Goal: Navigation & Orientation: Find specific page/section

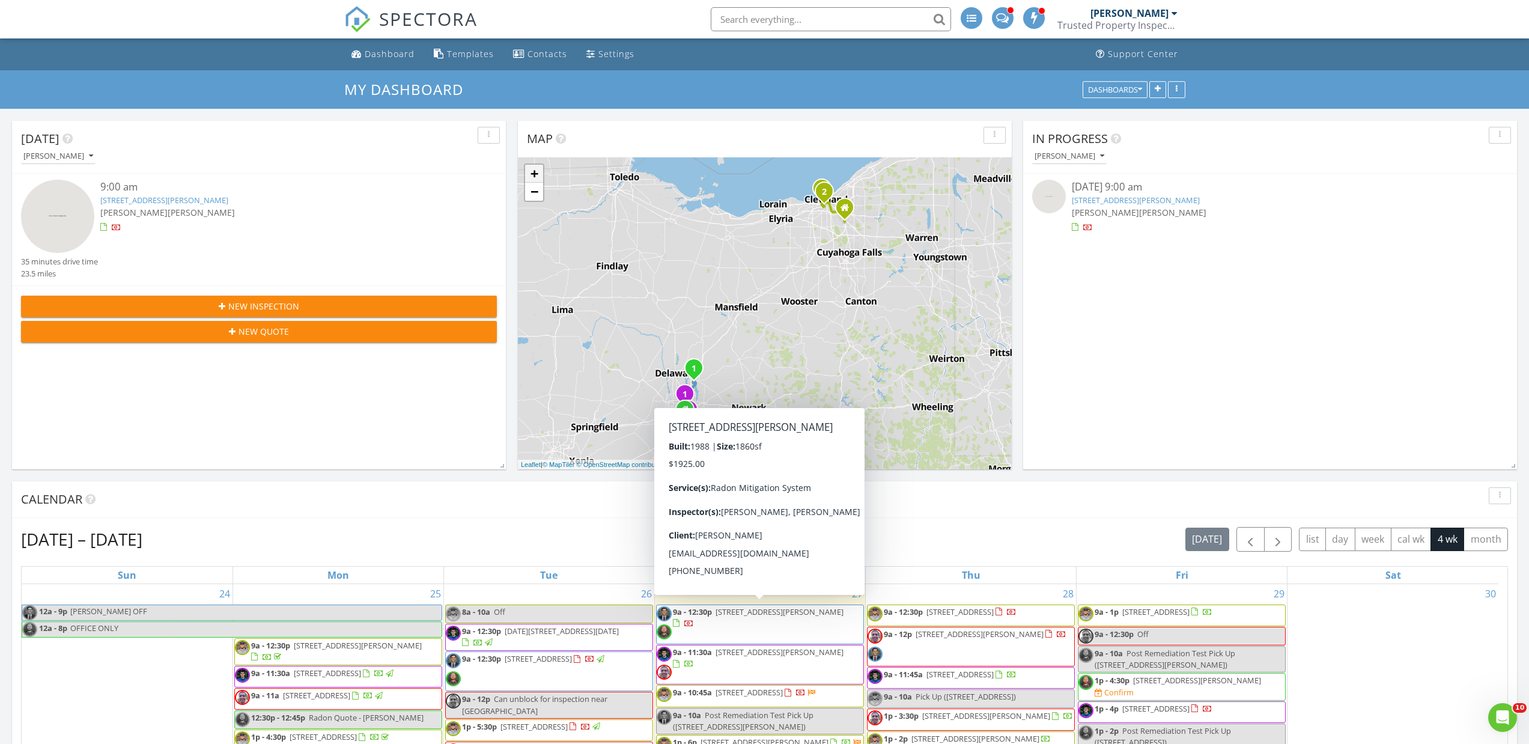
click at [535, 172] on link "+" at bounding box center [534, 174] width 18 height 18
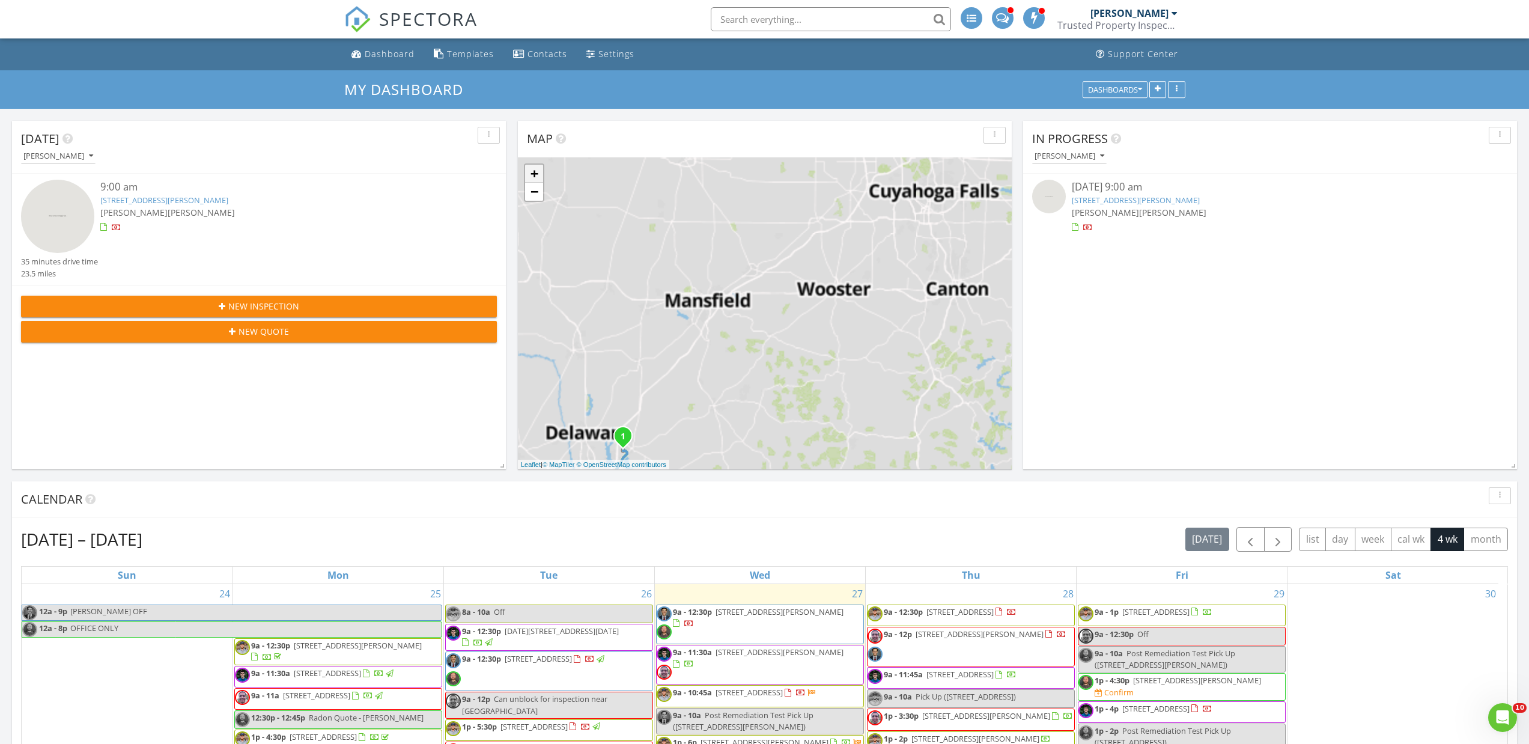
click at [535, 172] on link "+" at bounding box center [534, 174] width 18 height 18
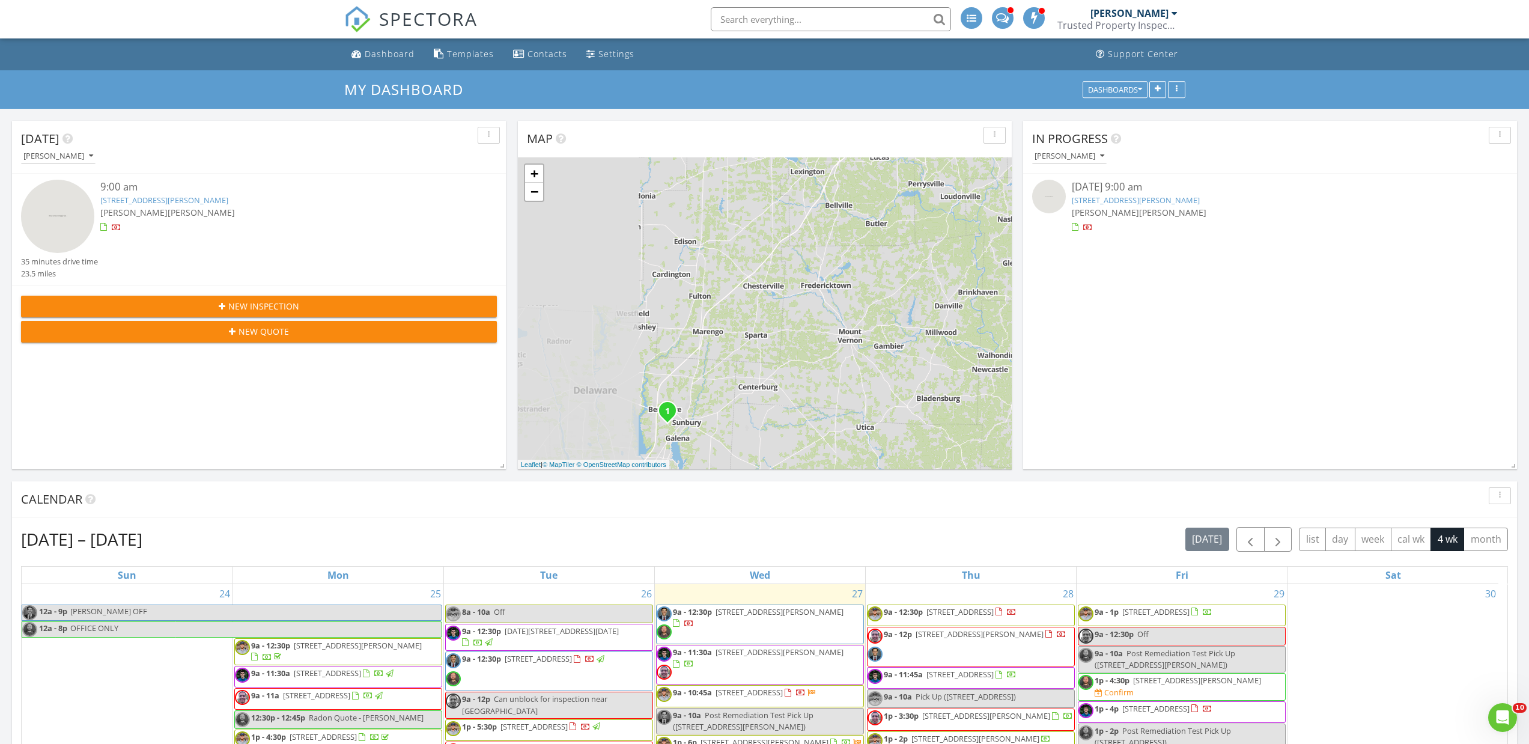
drag, startPoint x: 642, startPoint y: 377, endPoint x: 805, endPoint y: 228, distance: 220.8
click at [814, 224] on div "1 2 1 2 1 2 1 2 1 + − [PERSON_NAME][GEOGRAPHIC_DATA], I [GEOGRAPHIC_DATA], I 71…" at bounding box center [765, 313] width 494 height 312
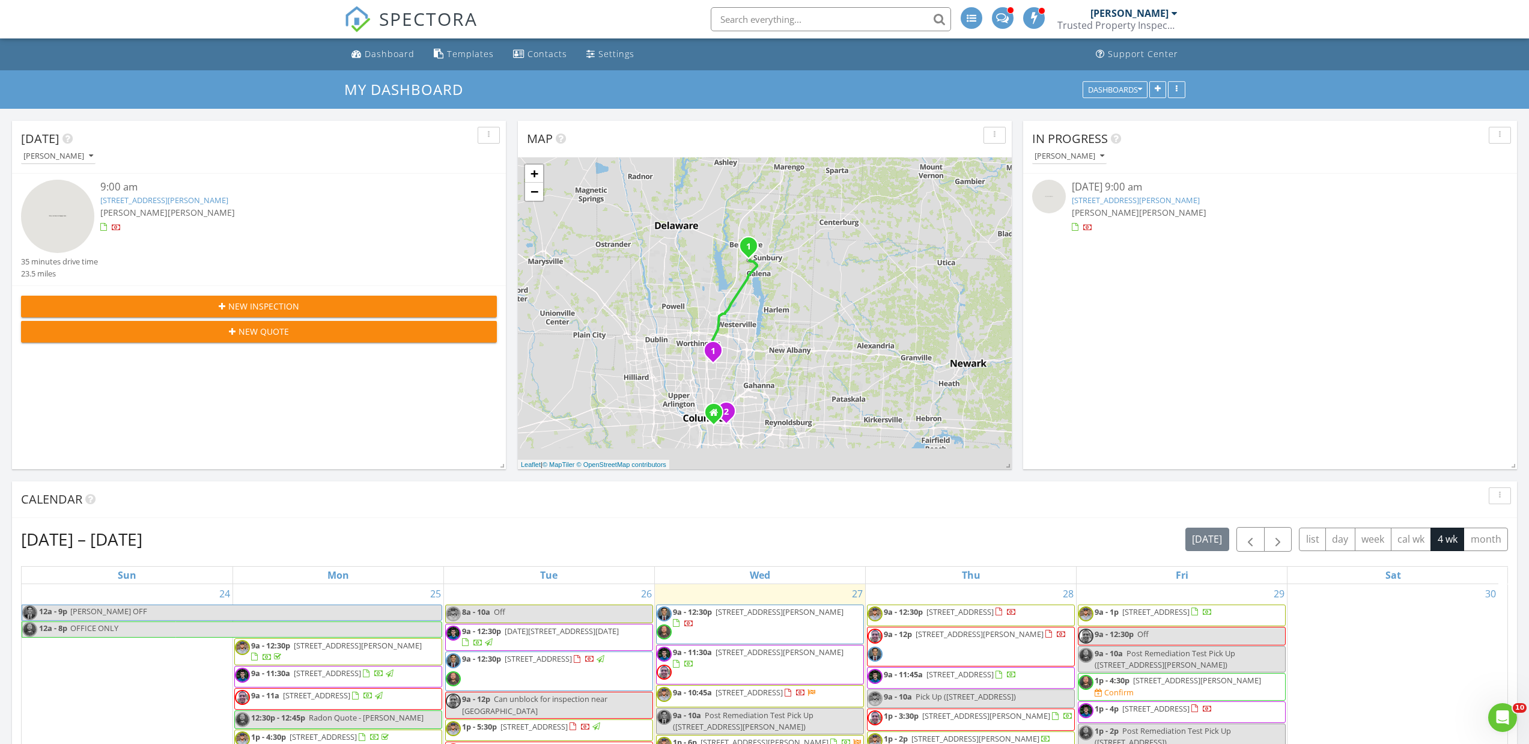
drag, startPoint x: 700, startPoint y: 408, endPoint x: 782, endPoint y: 250, distance: 178.2
click at [782, 250] on div "1 2 1 2 1 2 1 2 1 + − [PERSON_NAME][GEOGRAPHIC_DATA], I [GEOGRAPHIC_DATA], I 71…" at bounding box center [765, 313] width 494 height 312
click at [535, 172] on link "+" at bounding box center [534, 174] width 18 height 18
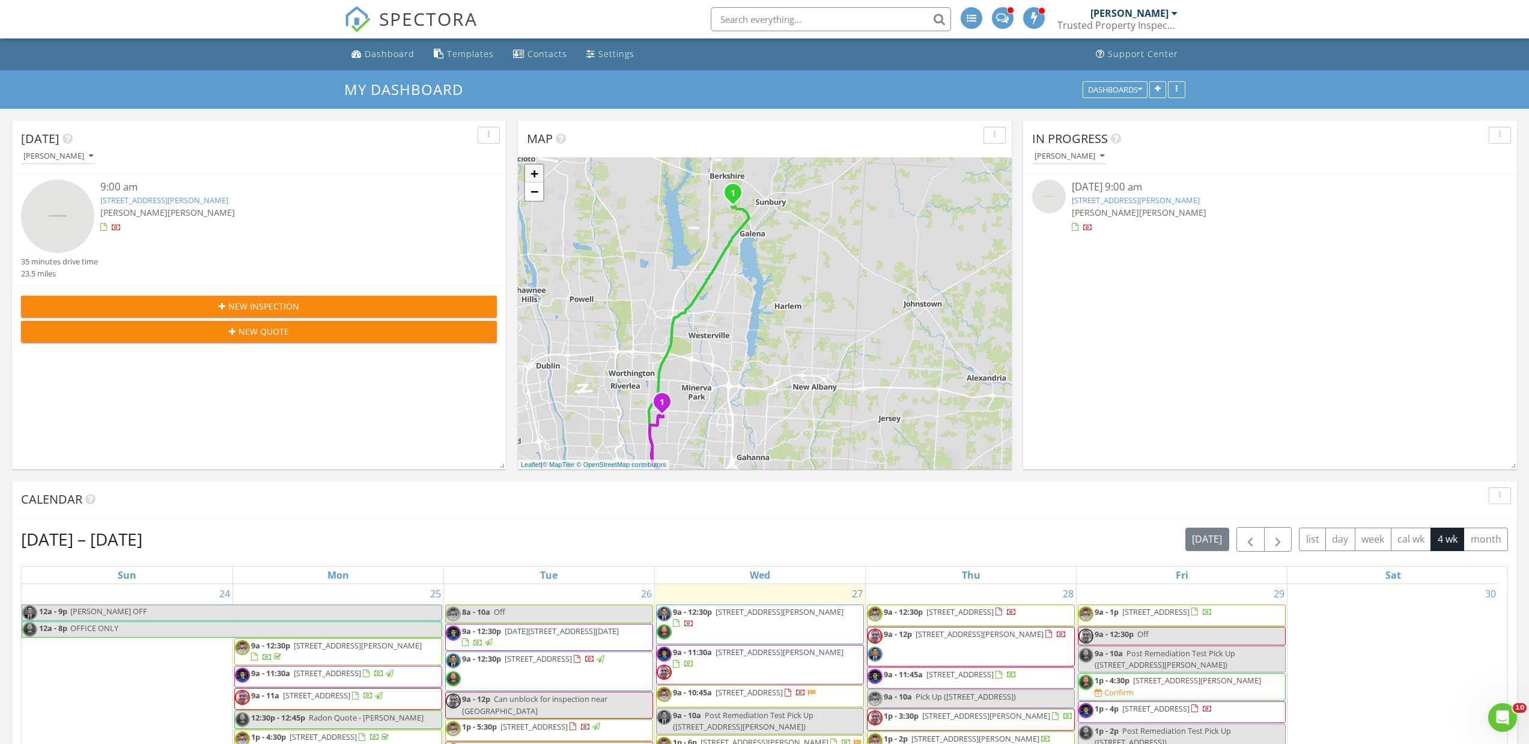
click at [535, 172] on link "+" at bounding box center [534, 174] width 18 height 18
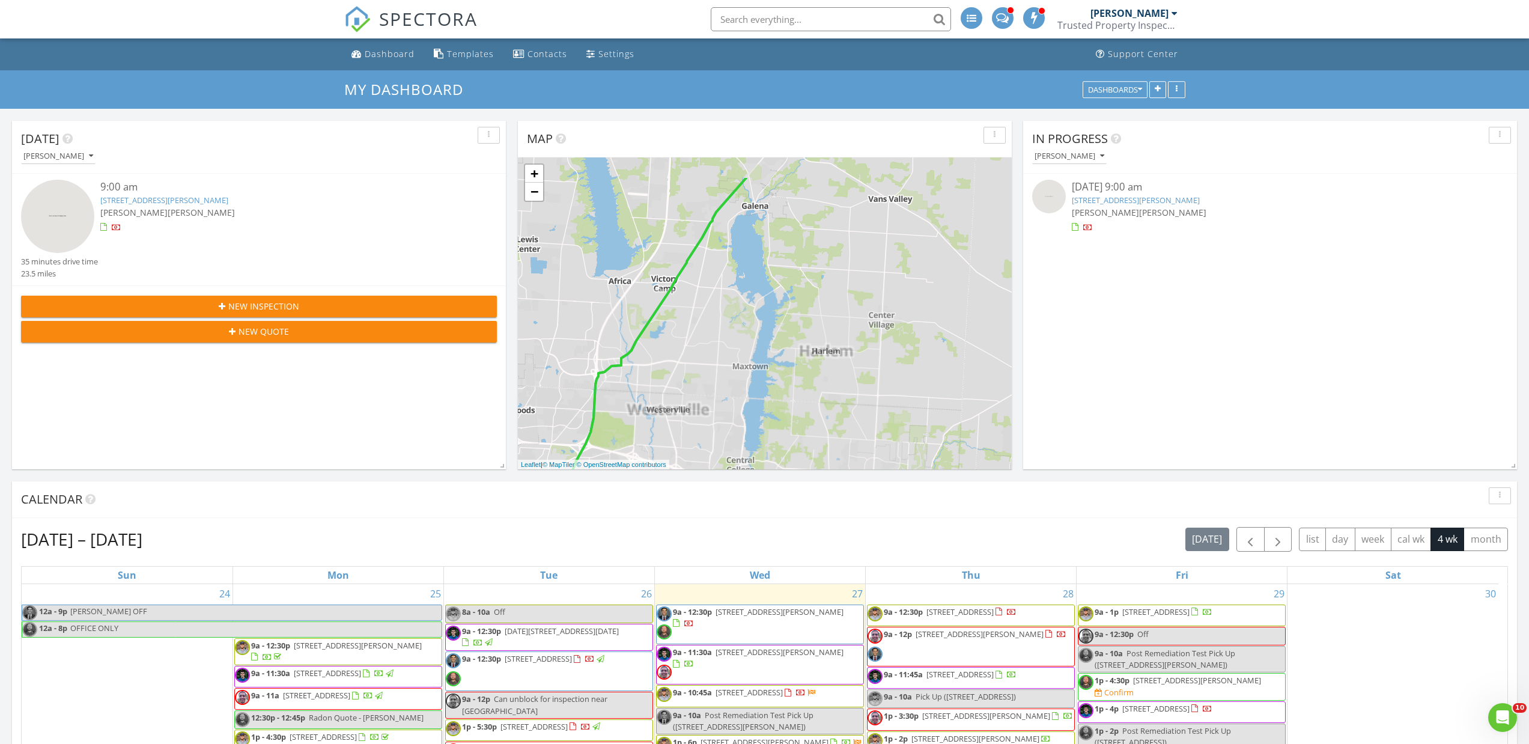
drag, startPoint x: 776, startPoint y: 288, endPoint x: 808, endPoint y: 380, distance: 97.5
click at [808, 379] on div "1 2 1 2 1 2 1 2 1 + − [PERSON_NAME][GEOGRAPHIC_DATA], I [GEOGRAPHIC_DATA], I 71…" at bounding box center [765, 313] width 494 height 312
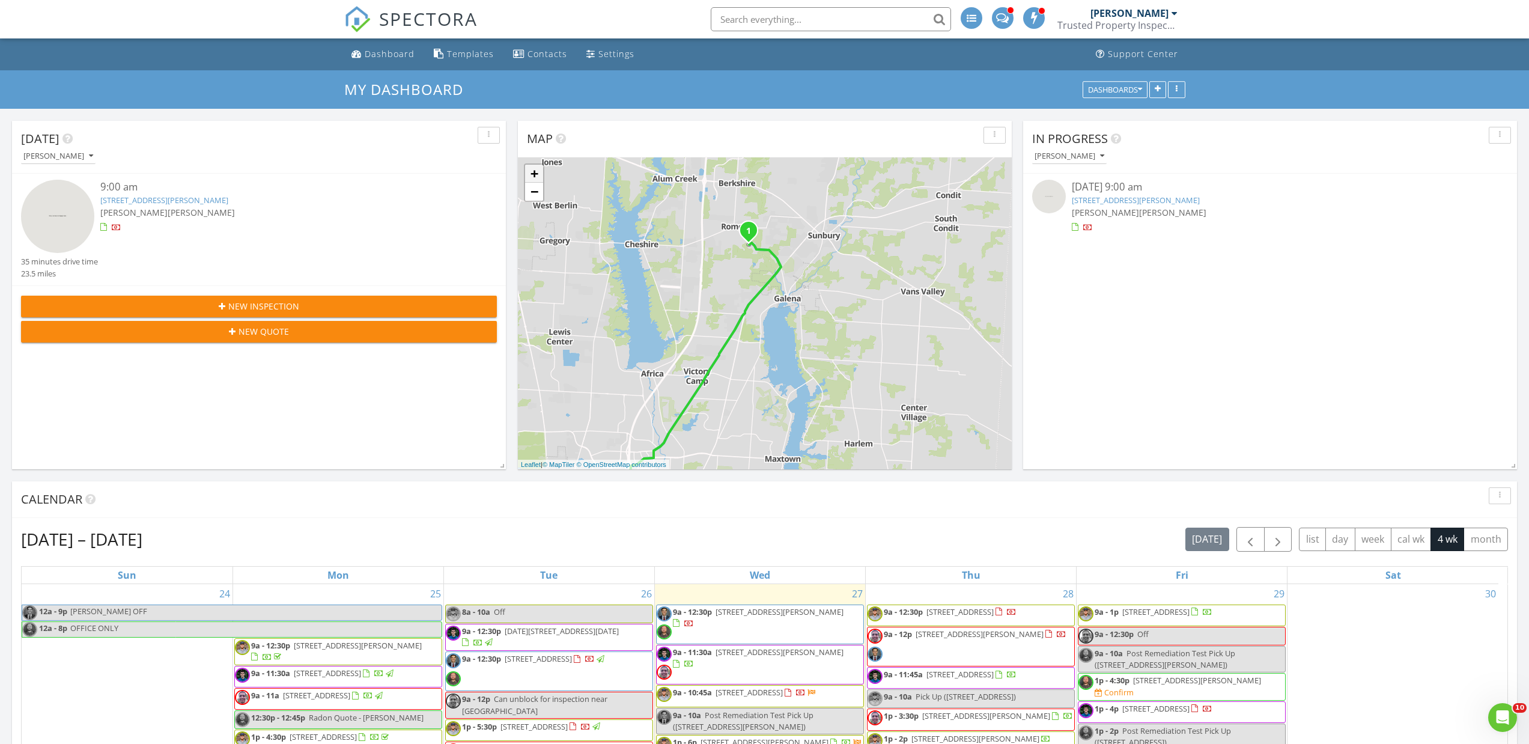
click at [539, 180] on link "+" at bounding box center [534, 174] width 18 height 18
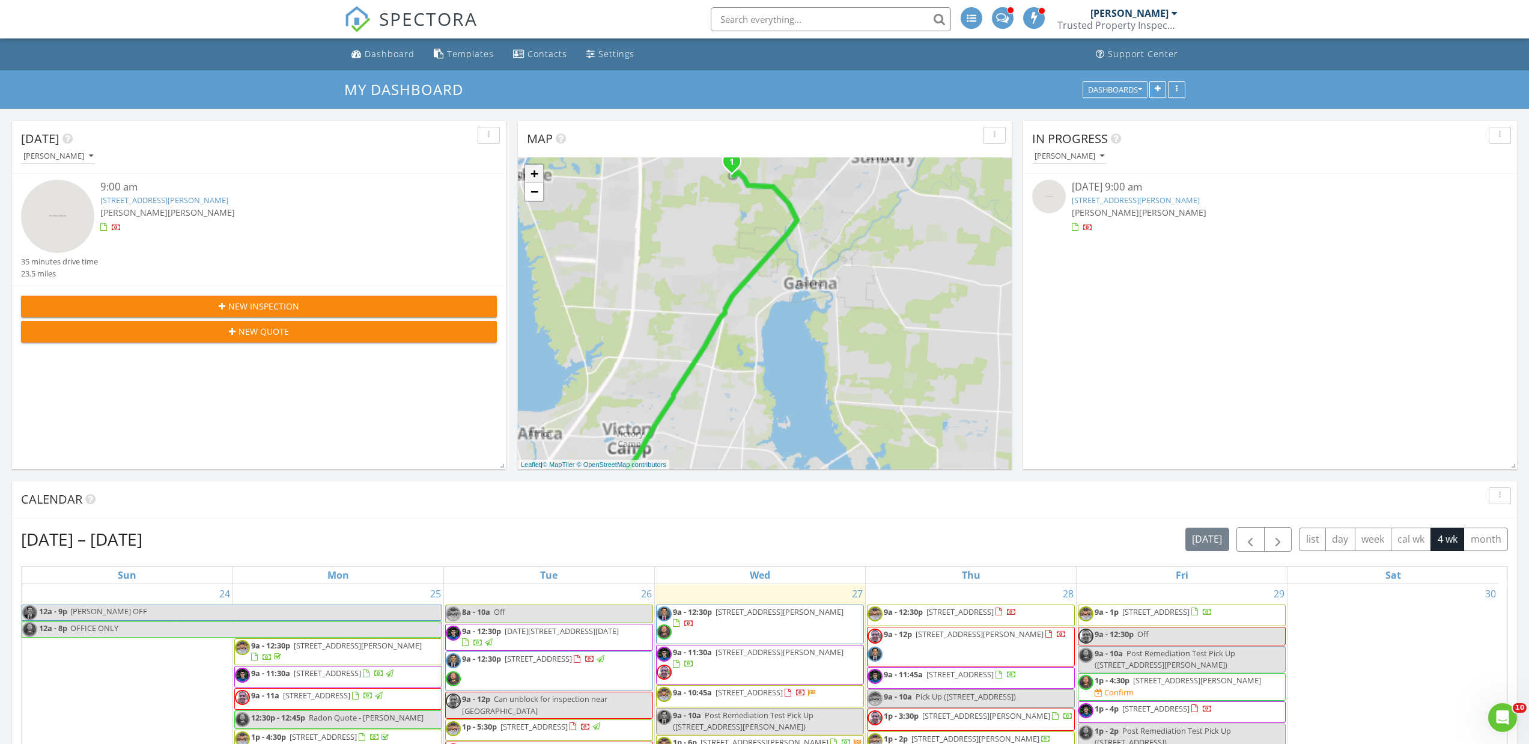
click at [539, 179] on link "+" at bounding box center [534, 174] width 18 height 18
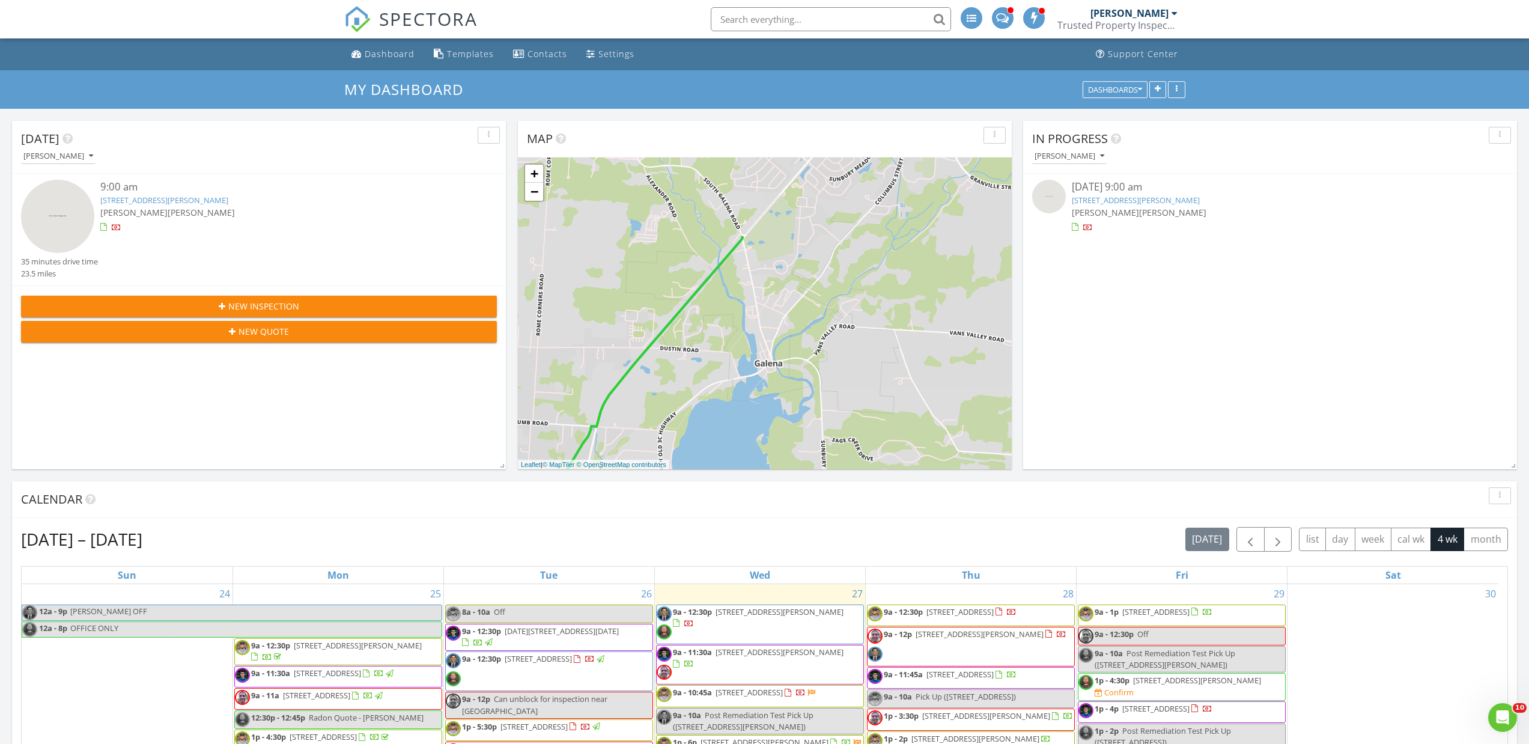
drag, startPoint x: 830, startPoint y: 274, endPoint x: 754, endPoint y: 348, distance: 106.7
click at [754, 348] on div "1 2 1 2 1 2 1 2 1 + − [PERSON_NAME][GEOGRAPHIC_DATA], I [GEOGRAPHIC_DATA], I 71…" at bounding box center [765, 313] width 494 height 312
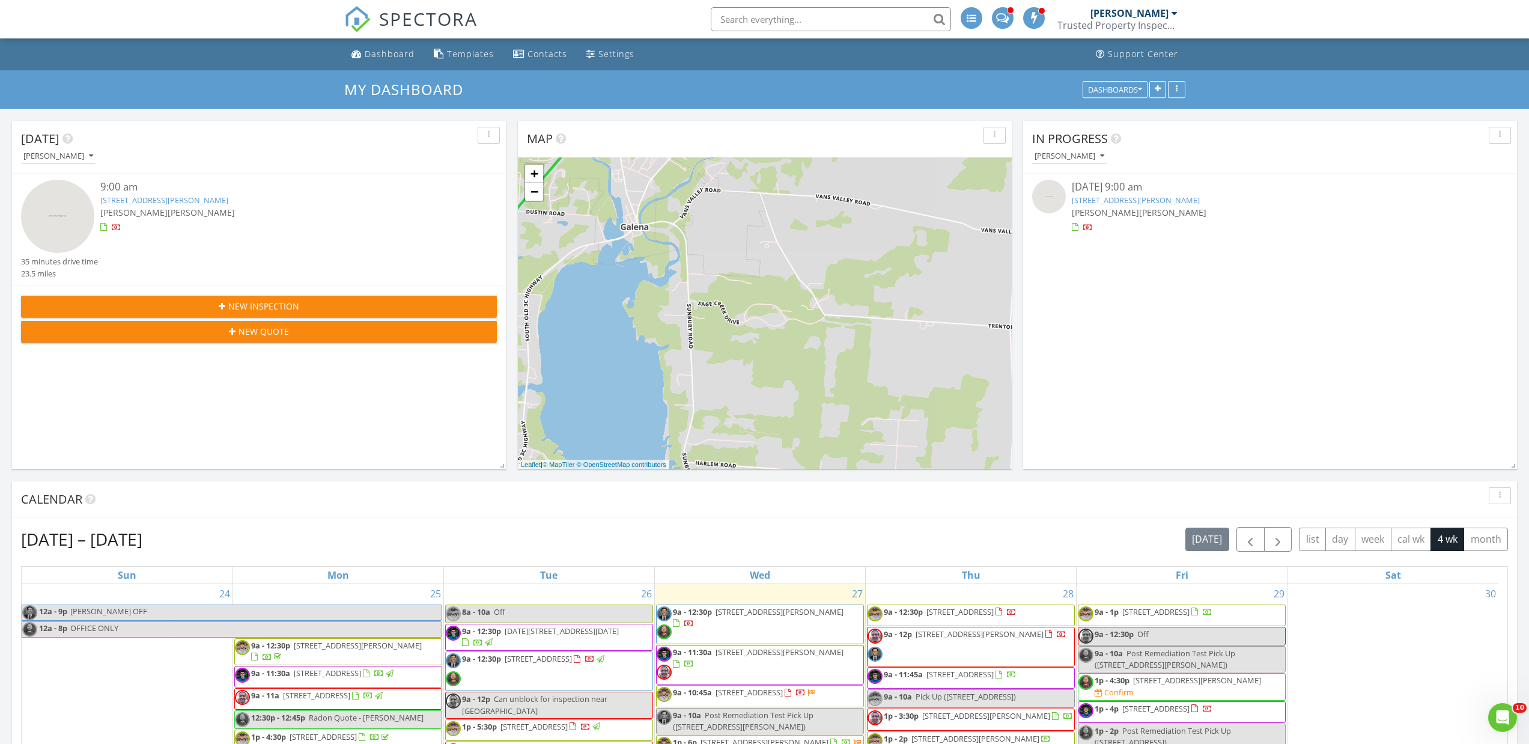
drag, startPoint x: 820, startPoint y: 431, endPoint x: 685, endPoint y: 293, distance: 192.9
click at [685, 293] on div "1 2 1 2 1 2 1 2 1 + − [PERSON_NAME][GEOGRAPHIC_DATA], I [GEOGRAPHIC_DATA], I 71…" at bounding box center [765, 313] width 494 height 312
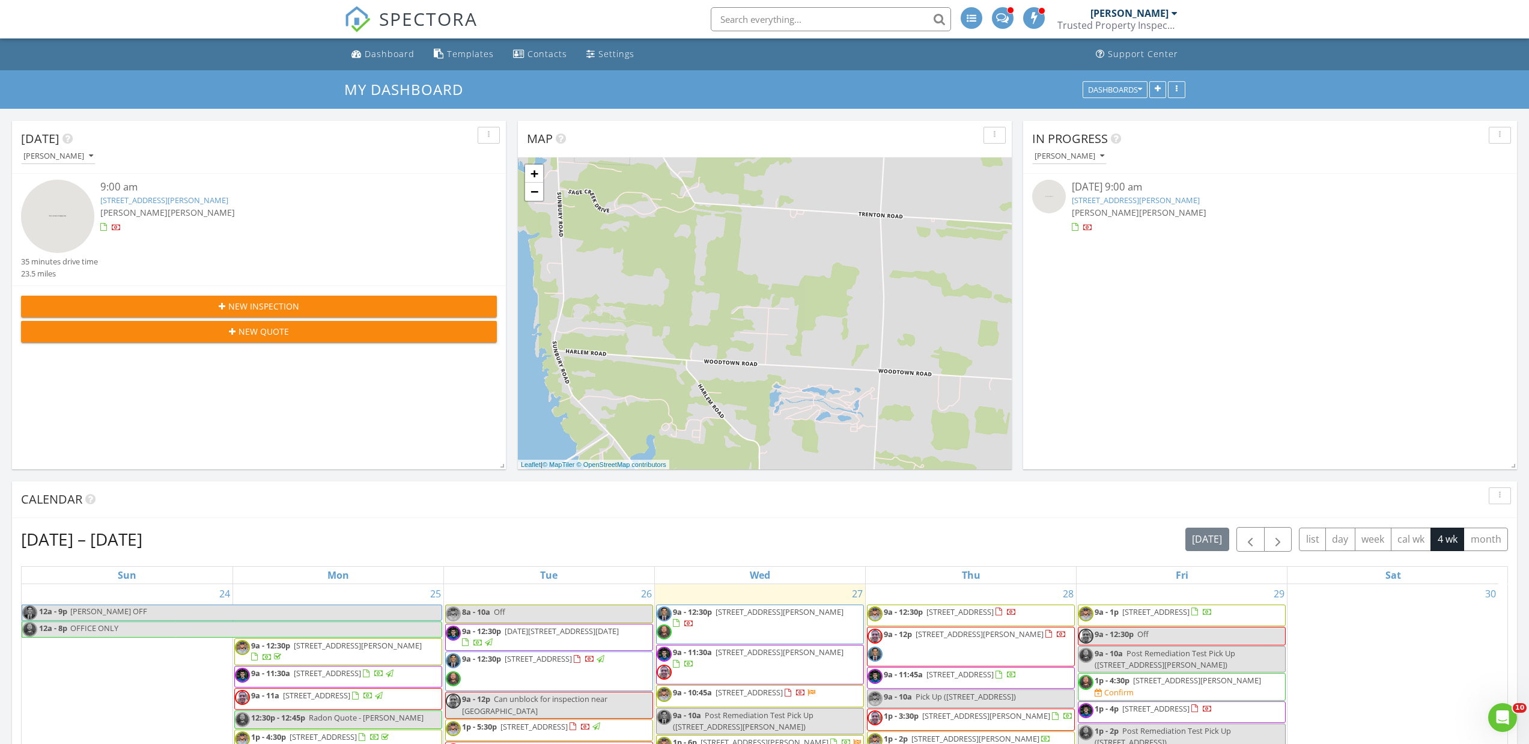
drag, startPoint x: 931, startPoint y: 338, endPoint x: 800, endPoint y: 226, distance: 172.7
click at [800, 226] on div "1 2 1 2 1 2 1 2 1 + − [PERSON_NAME][GEOGRAPHIC_DATA], I [GEOGRAPHIC_DATA], I 71…" at bounding box center [765, 313] width 494 height 312
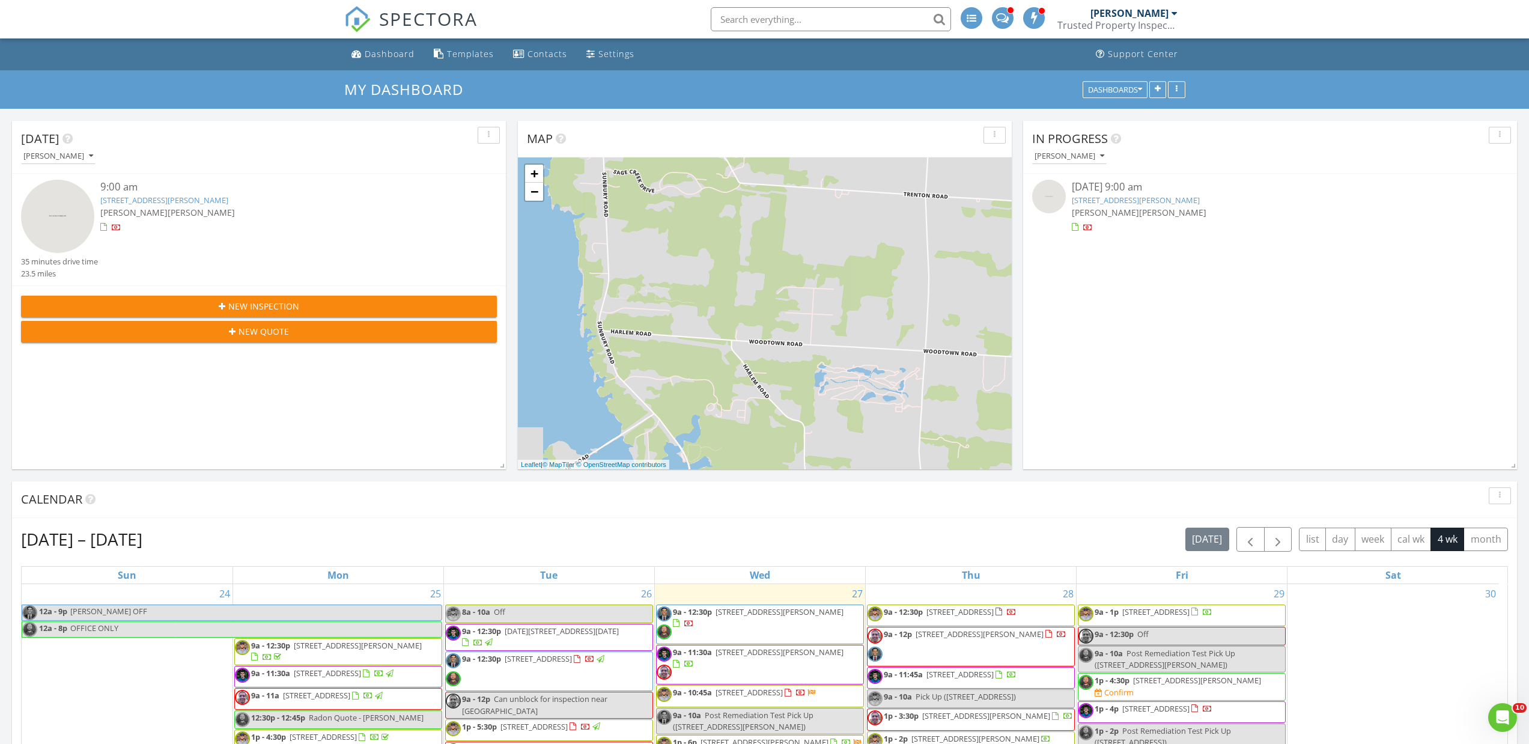
drag, startPoint x: 769, startPoint y: 359, endPoint x: 829, endPoint y: 338, distance: 63.1
click at [829, 338] on div "1 2 1 2 1 2 1 2 1 + − [PERSON_NAME][GEOGRAPHIC_DATA], I [GEOGRAPHIC_DATA], I 71…" at bounding box center [765, 313] width 494 height 312
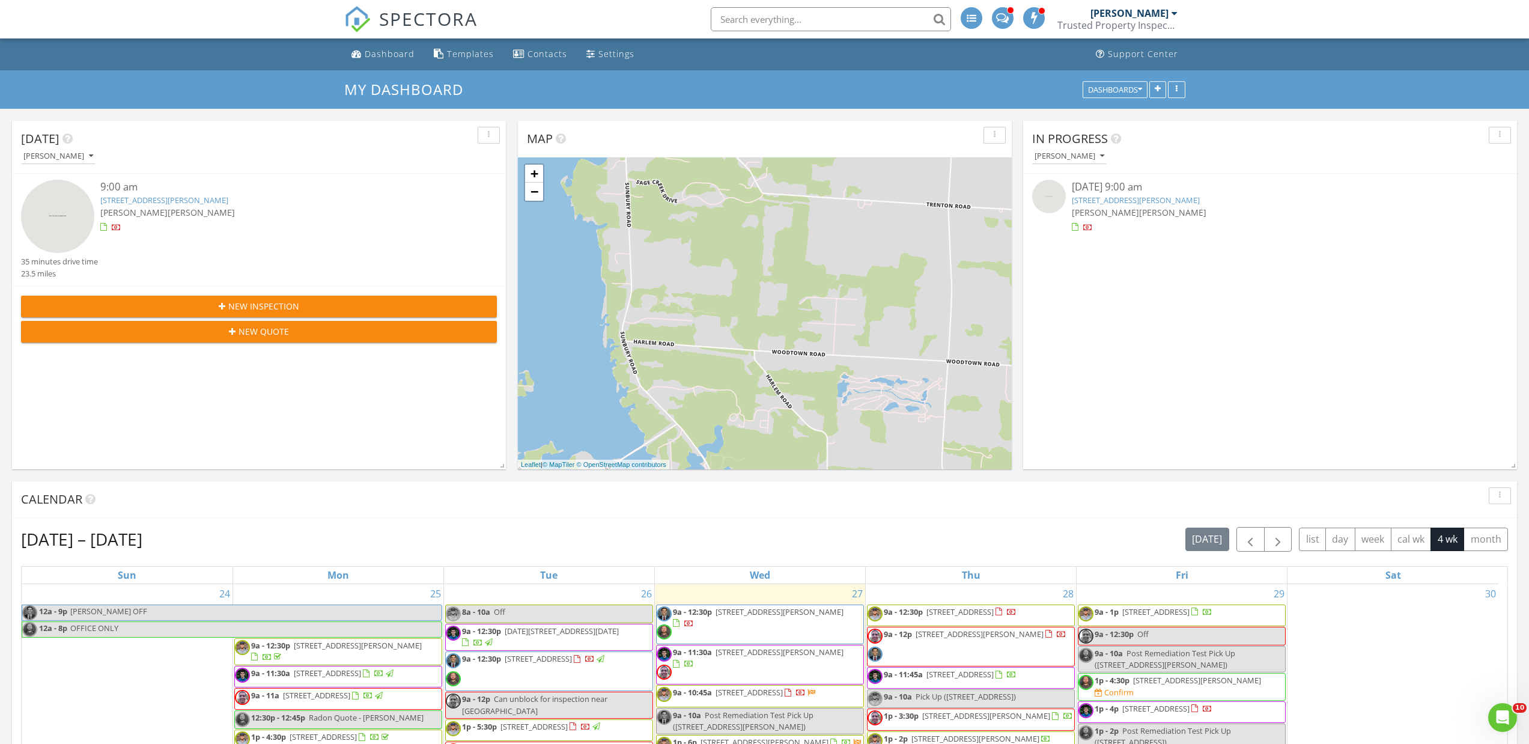
drag, startPoint x: 996, startPoint y: 371, endPoint x: 779, endPoint y: 317, distance: 223.1
click at [1001, 379] on div "1 2 1 2 1 2 1 2 1 + − [PERSON_NAME][GEOGRAPHIC_DATA], I [GEOGRAPHIC_DATA], I 71…" at bounding box center [765, 313] width 494 height 312
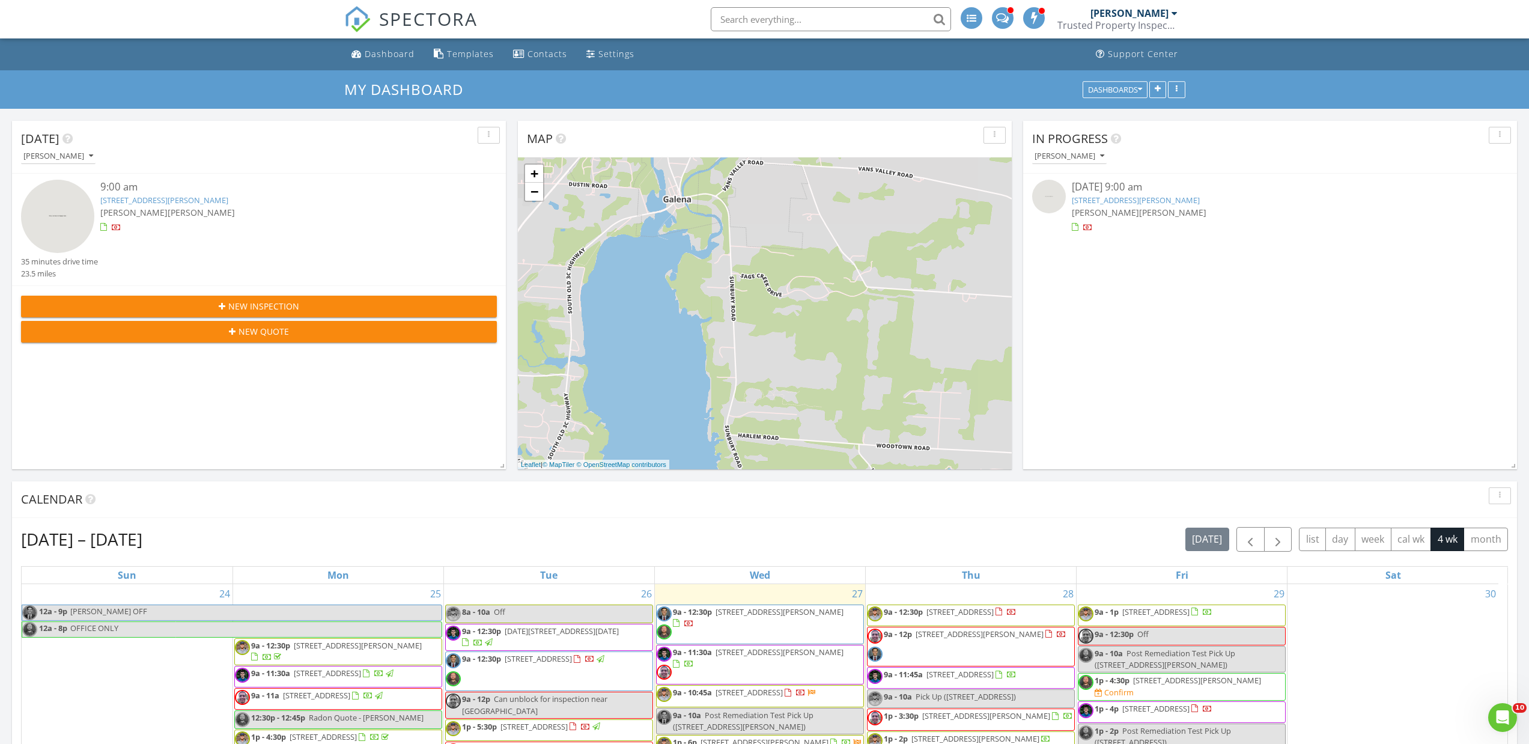
drag, startPoint x: 744, startPoint y: 300, endPoint x: 877, endPoint y: 394, distance: 162.9
click at [884, 401] on div "1 2 1 2 1 2 1 2 1 + − [PERSON_NAME][GEOGRAPHIC_DATA], I [GEOGRAPHIC_DATA], I 71…" at bounding box center [765, 313] width 494 height 312
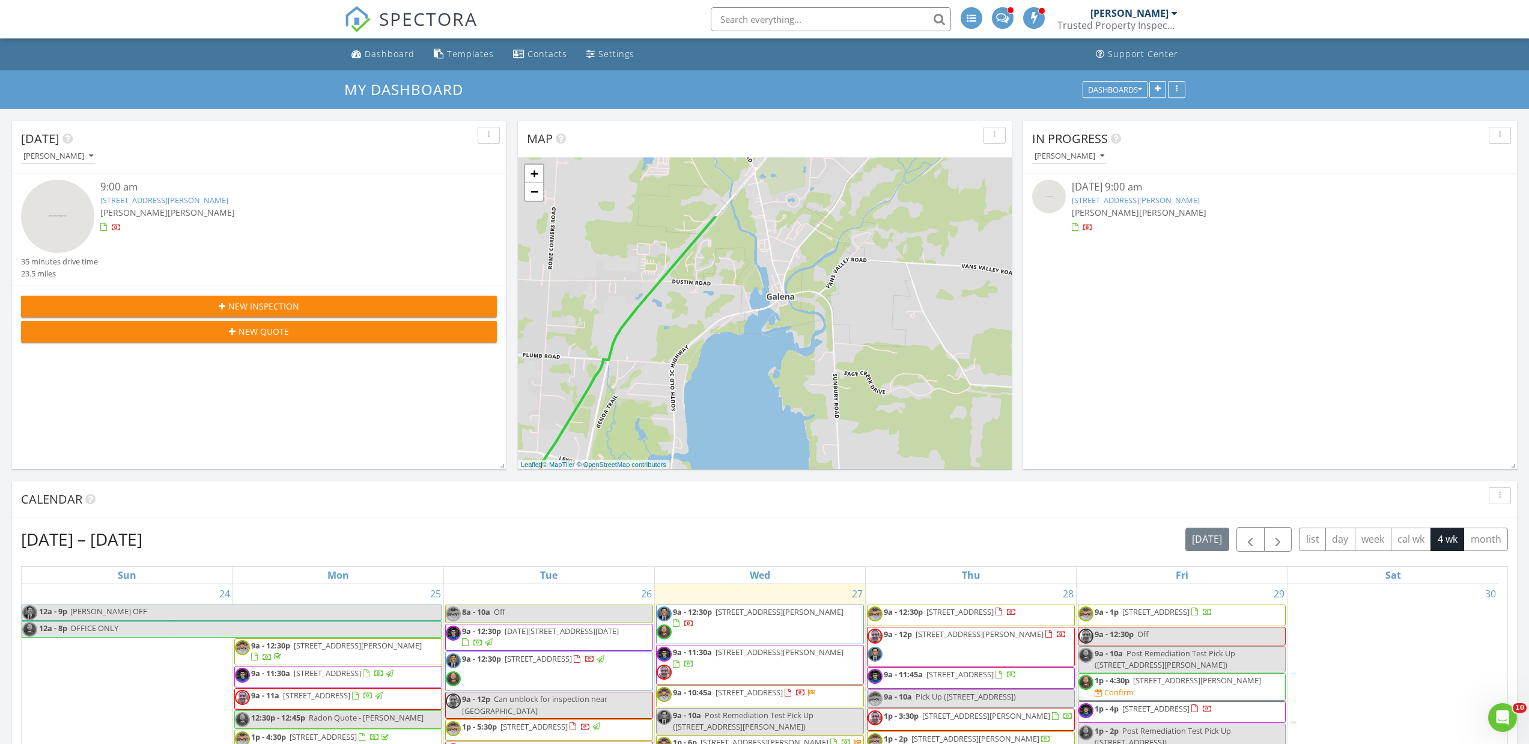
drag, startPoint x: 781, startPoint y: 317, endPoint x: 854, endPoint y: 411, distance: 118.6
click at [854, 411] on div "1 2 1 2 1 2 1 2 1 + − [PERSON_NAME][GEOGRAPHIC_DATA], I [GEOGRAPHIC_DATA], I 71…" at bounding box center [765, 313] width 494 height 312
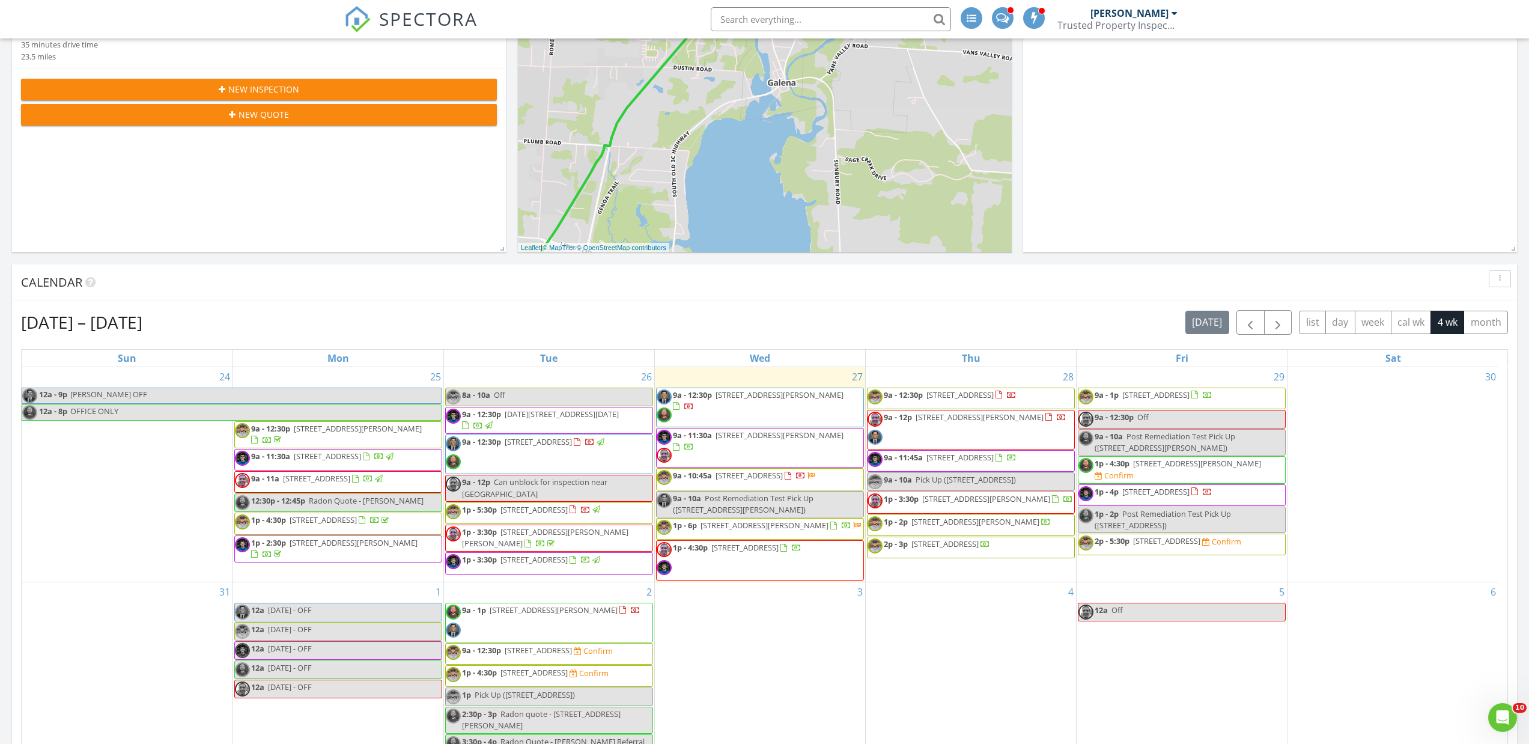
scroll to position [240, 0]
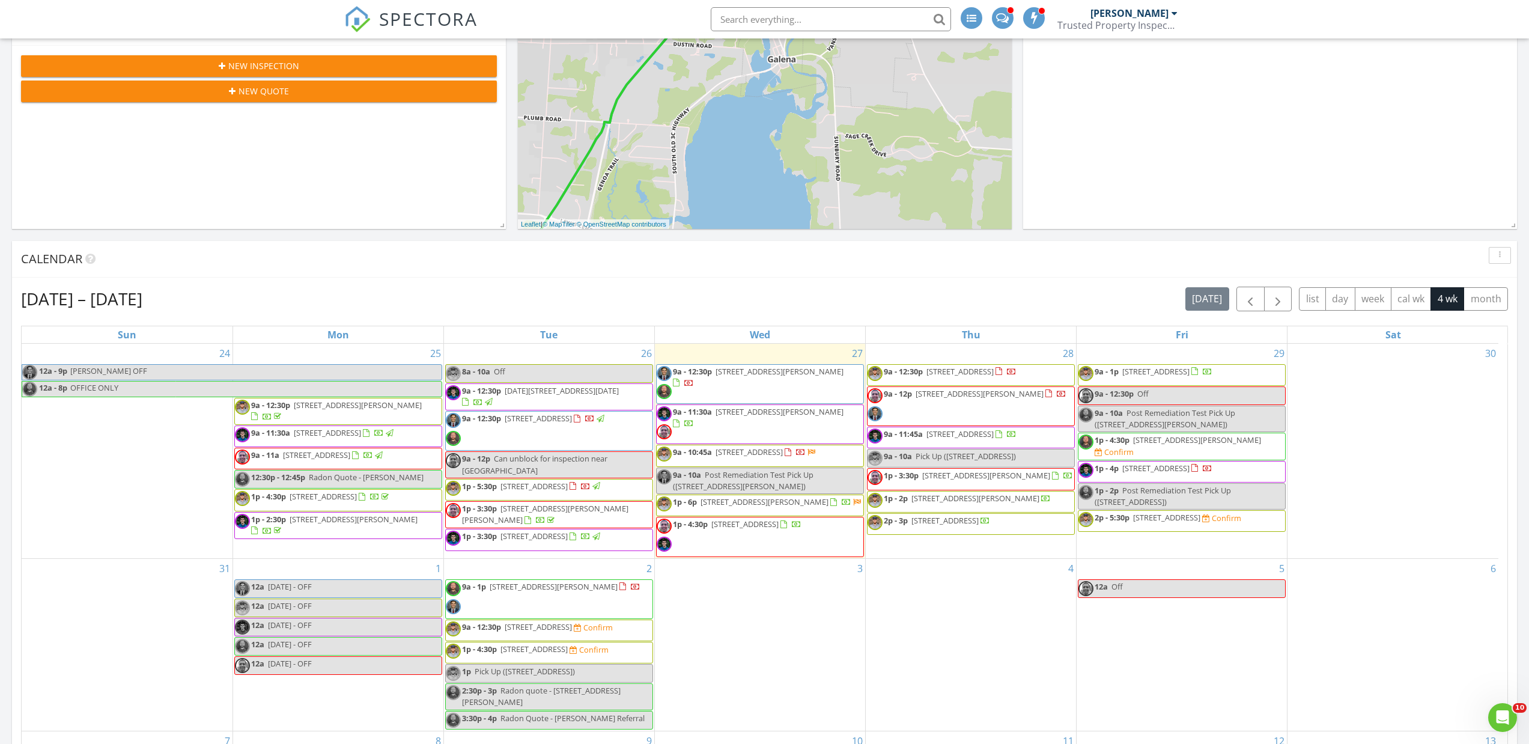
click at [918, 291] on div "[DATE] – [DATE] [DATE] list day week cal wk 4 wk month" at bounding box center [764, 299] width 1487 height 25
click at [1067, 296] on div "[DATE] – [DATE] [DATE] list day week cal wk 4 wk month" at bounding box center [764, 299] width 1487 height 25
click at [823, 296] on div "[DATE] – [DATE] [DATE] list day week cal wk 4 wk month" at bounding box center [764, 299] width 1487 height 25
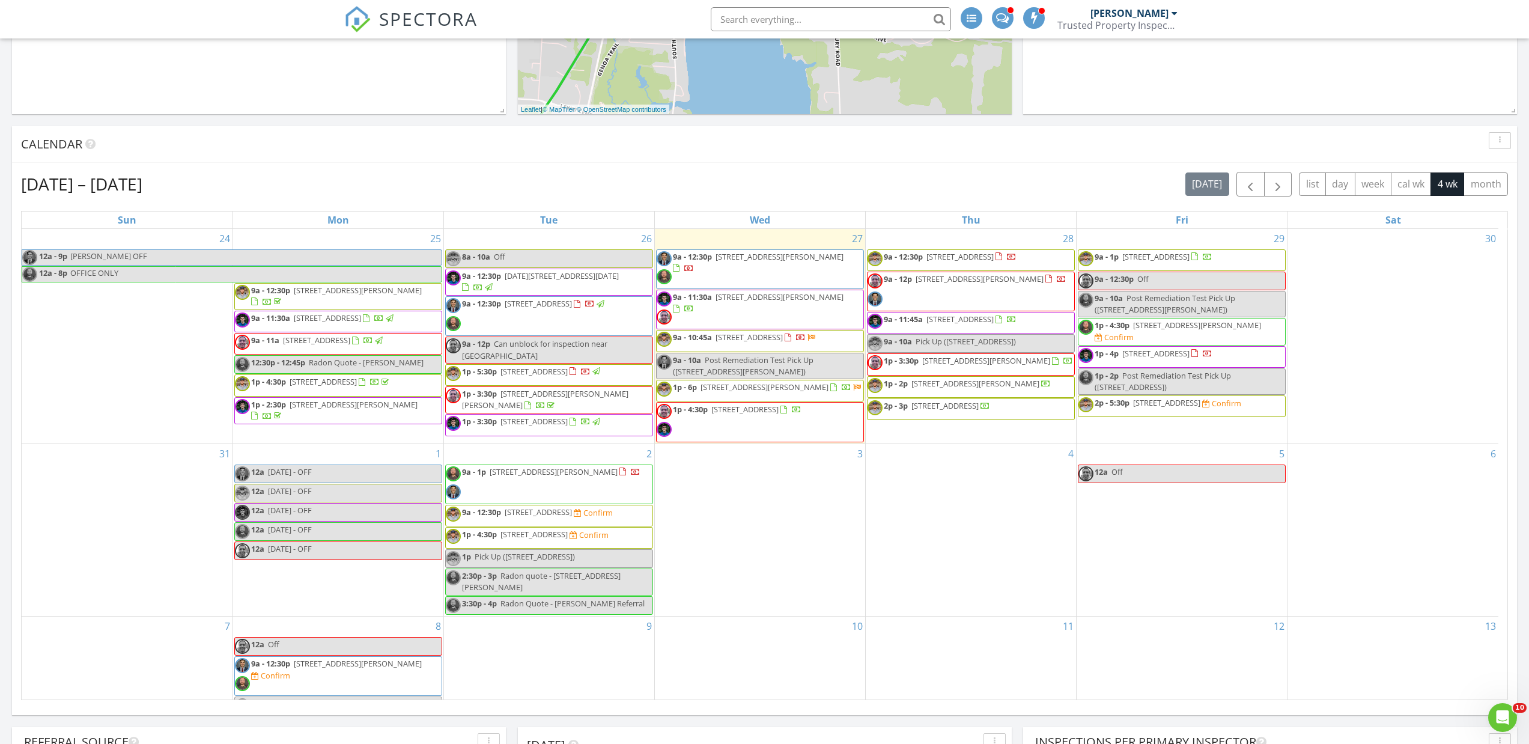
scroll to position [421, 0]
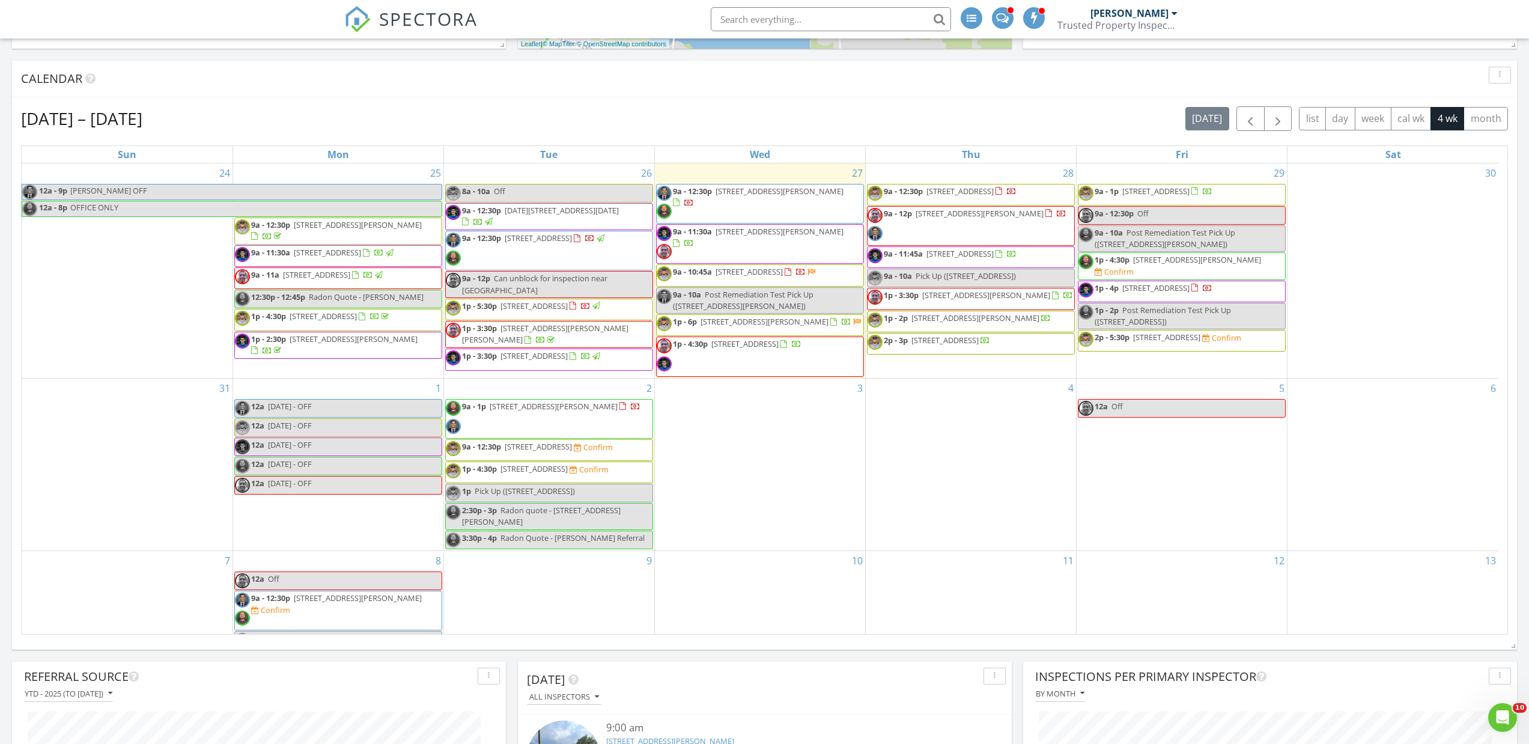
click at [1110, 116] on div "[DATE] – [DATE] [DATE] list day week cal wk 4 wk month" at bounding box center [764, 118] width 1487 height 25
click at [1126, 125] on div "[DATE] – [DATE] [DATE] list day week cal wk 4 wk month" at bounding box center [764, 118] width 1487 height 25
click at [930, 138] on div "[DATE] – [DATE] [DATE] list day week cal wk 4 wk month Sun Mon Tue Wed Thu Fri …" at bounding box center [764, 370] width 1487 height 528
click at [576, 104] on div "[DATE] – [DATE] [DATE] list day week cal wk 4 wk month Sun Mon Tue Wed Thu Fri …" at bounding box center [764, 370] width 1505 height 546
click at [367, 118] on div "[DATE] – [DATE] [DATE] list day week cal wk 4 wk month" at bounding box center [764, 118] width 1487 height 25
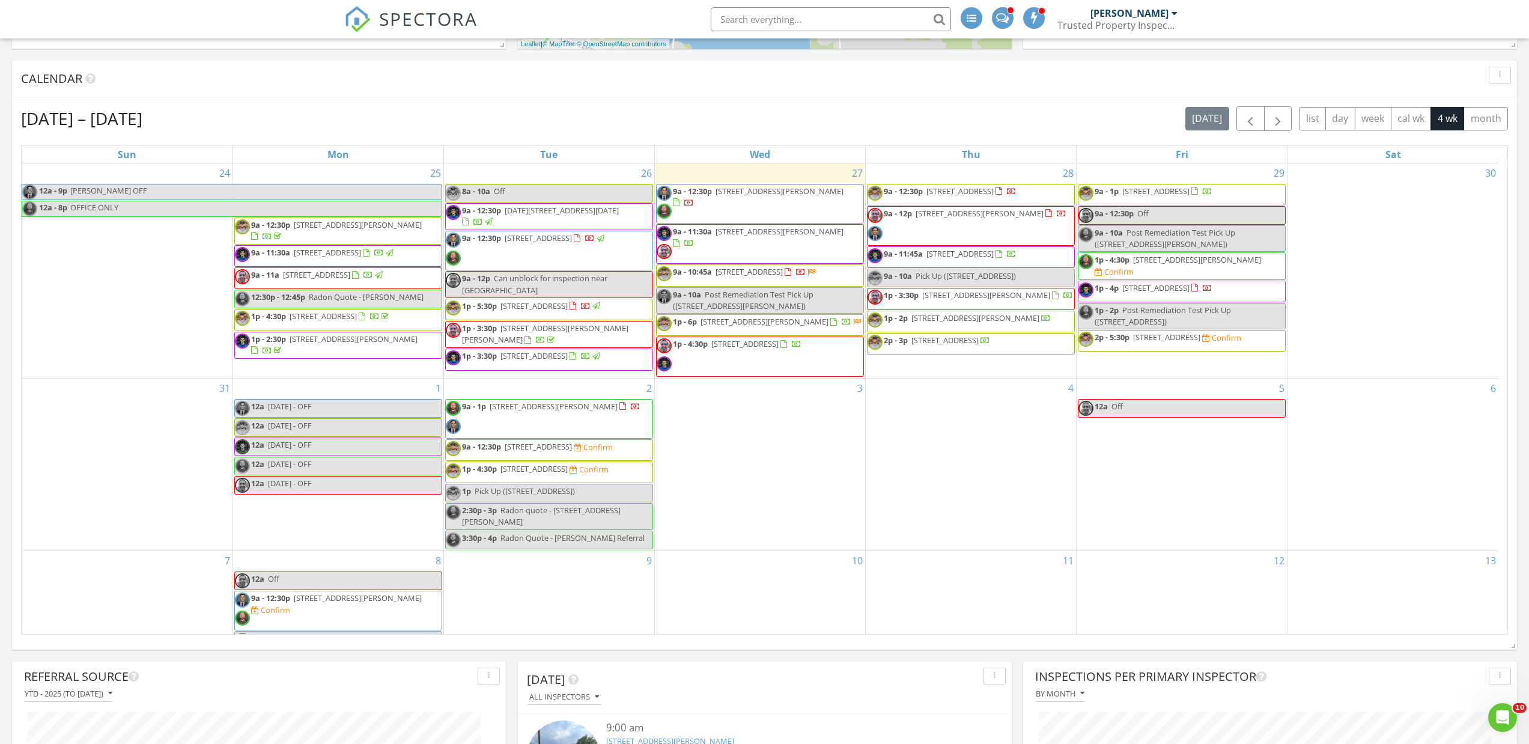
click at [852, 98] on div "[DATE] – [DATE] [DATE] list day week cal wk 4 wk month Sun Mon Tue Wed Thu Fri …" at bounding box center [764, 370] width 1505 height 546
